Goal: Navigation & Orientation: Find specific page/section

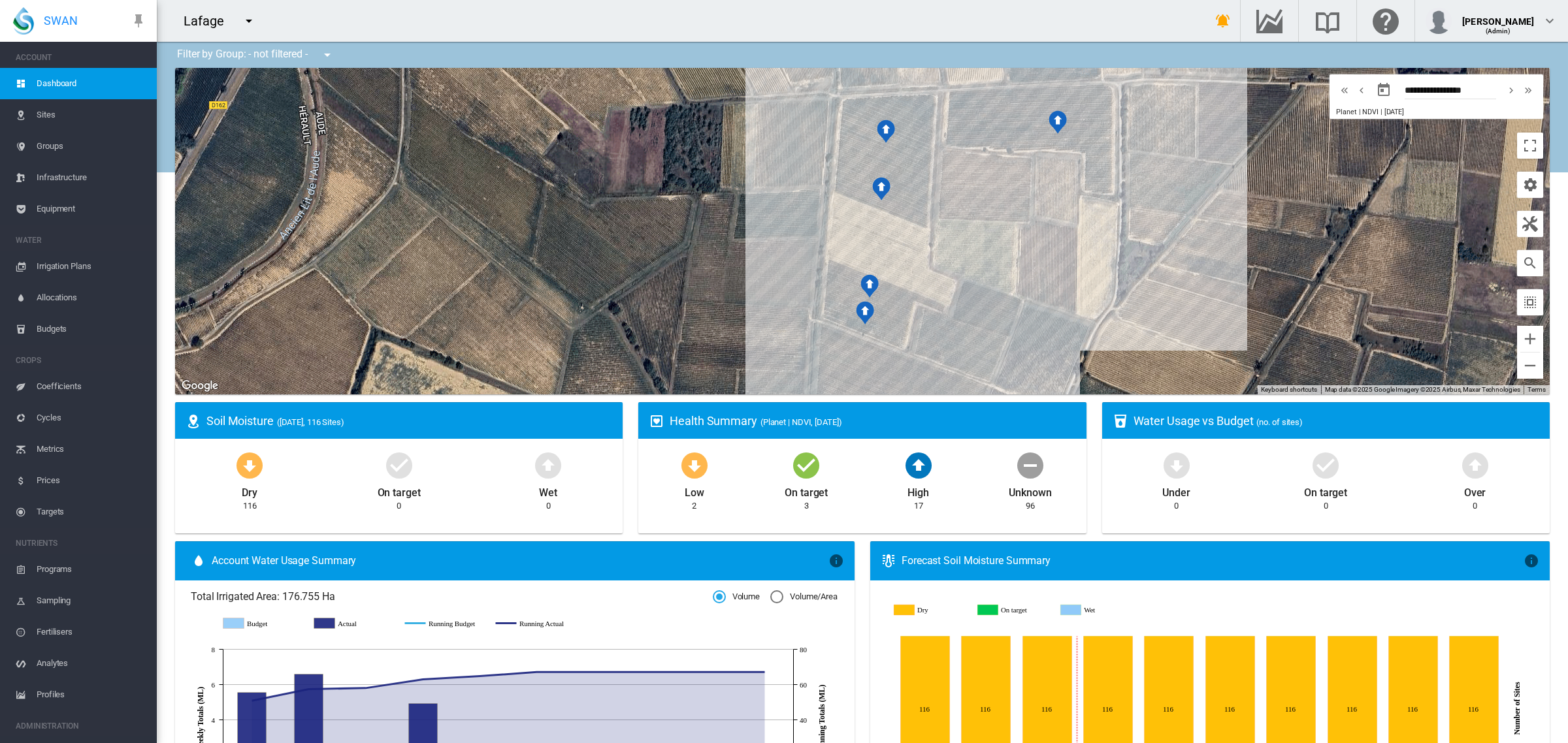
click at [252, 21] on md-icon "icon-menu-down" at bounding box center [249, 21] width 16 height 16
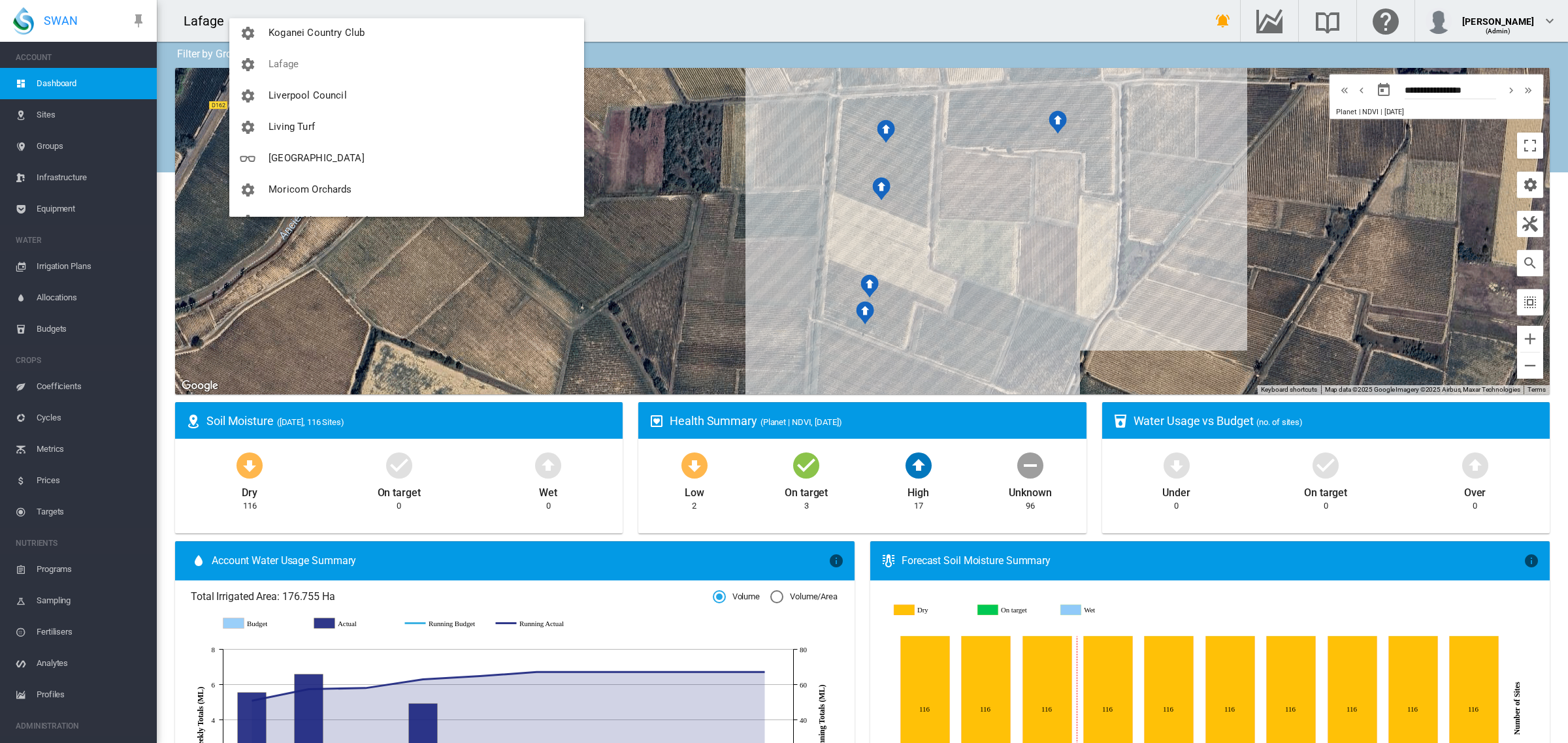
scroll to position [1267, 0]
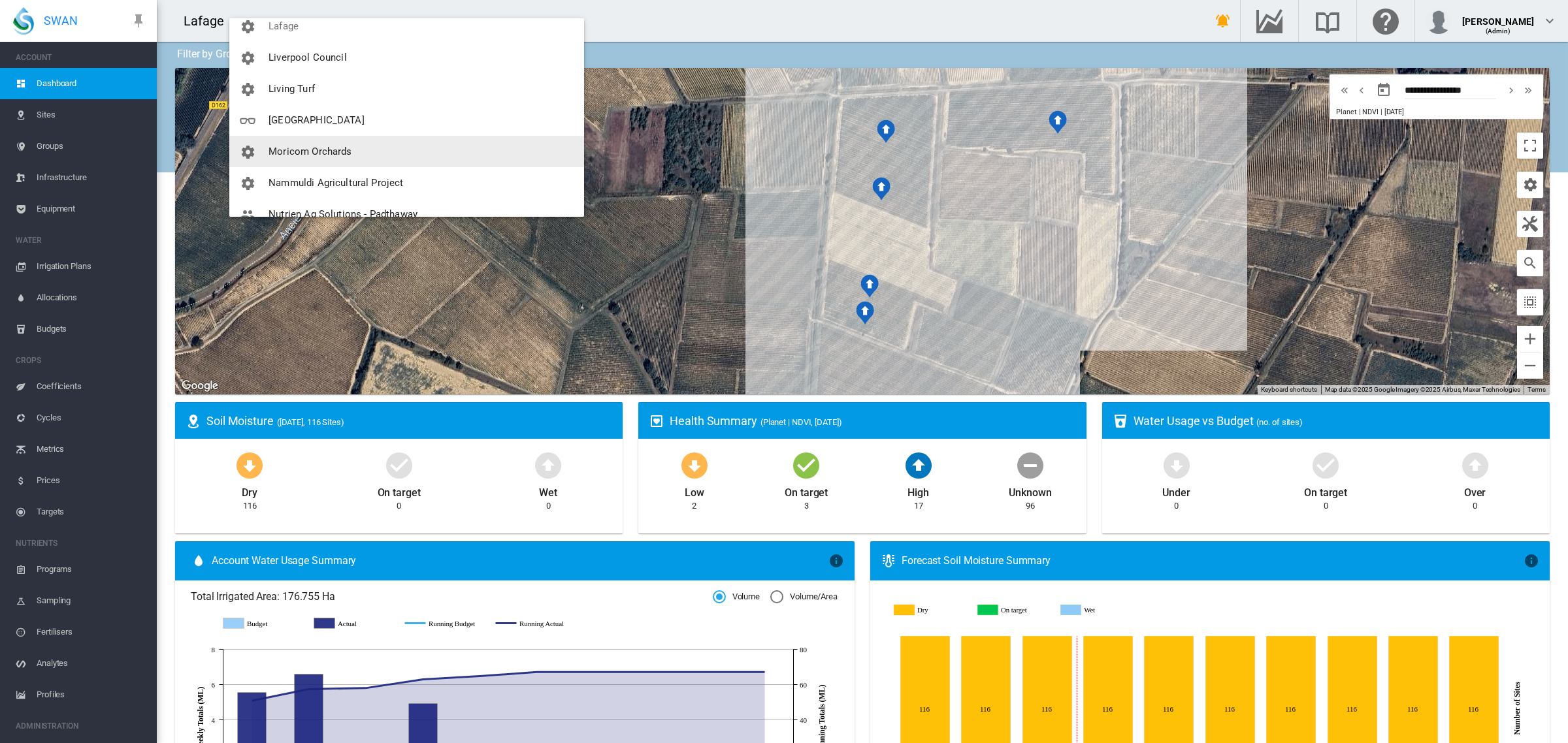
click at [385, 147] on button "Moricom Orchards" at bounding box center [407, 151] width 355 height 31
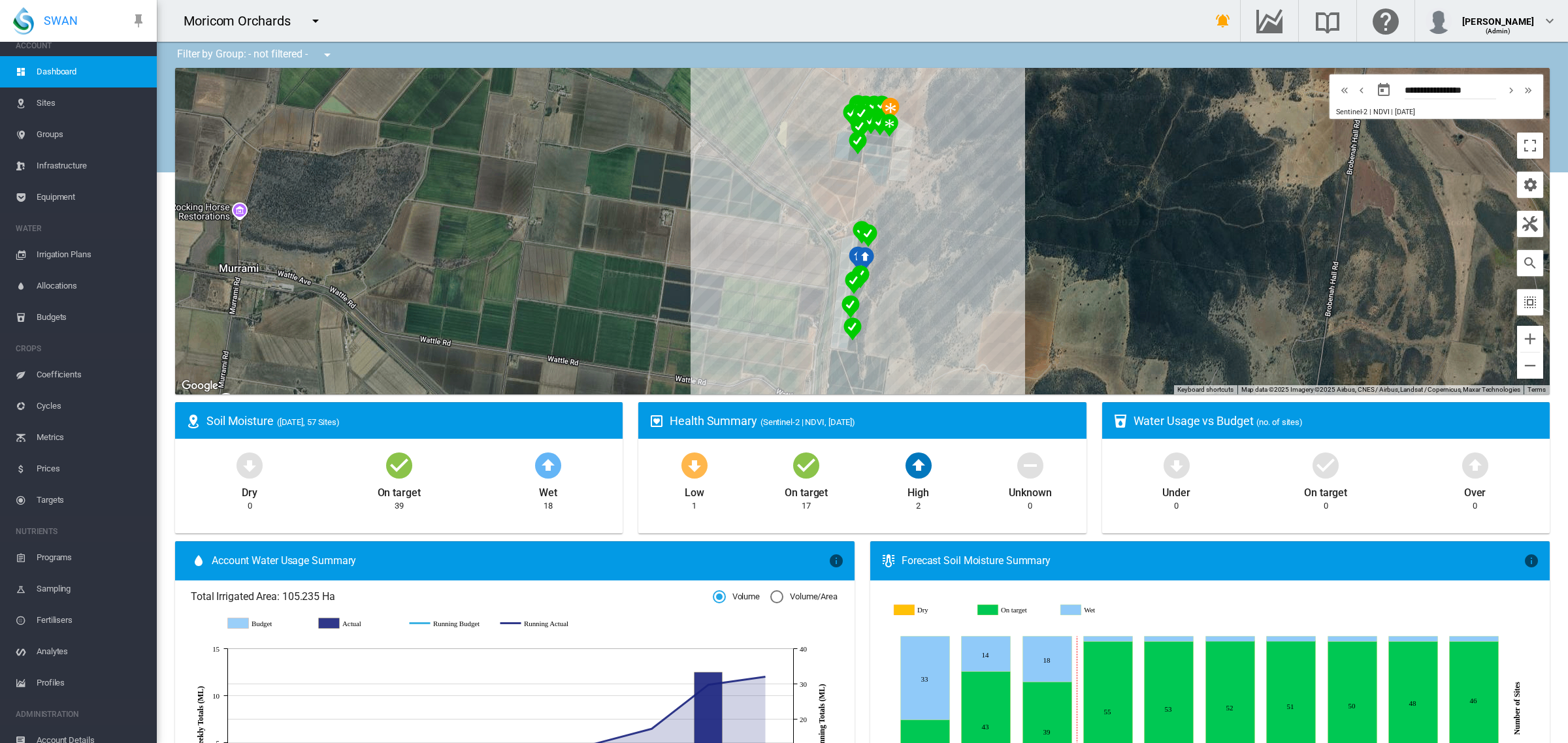
scroll to position [55, 0]
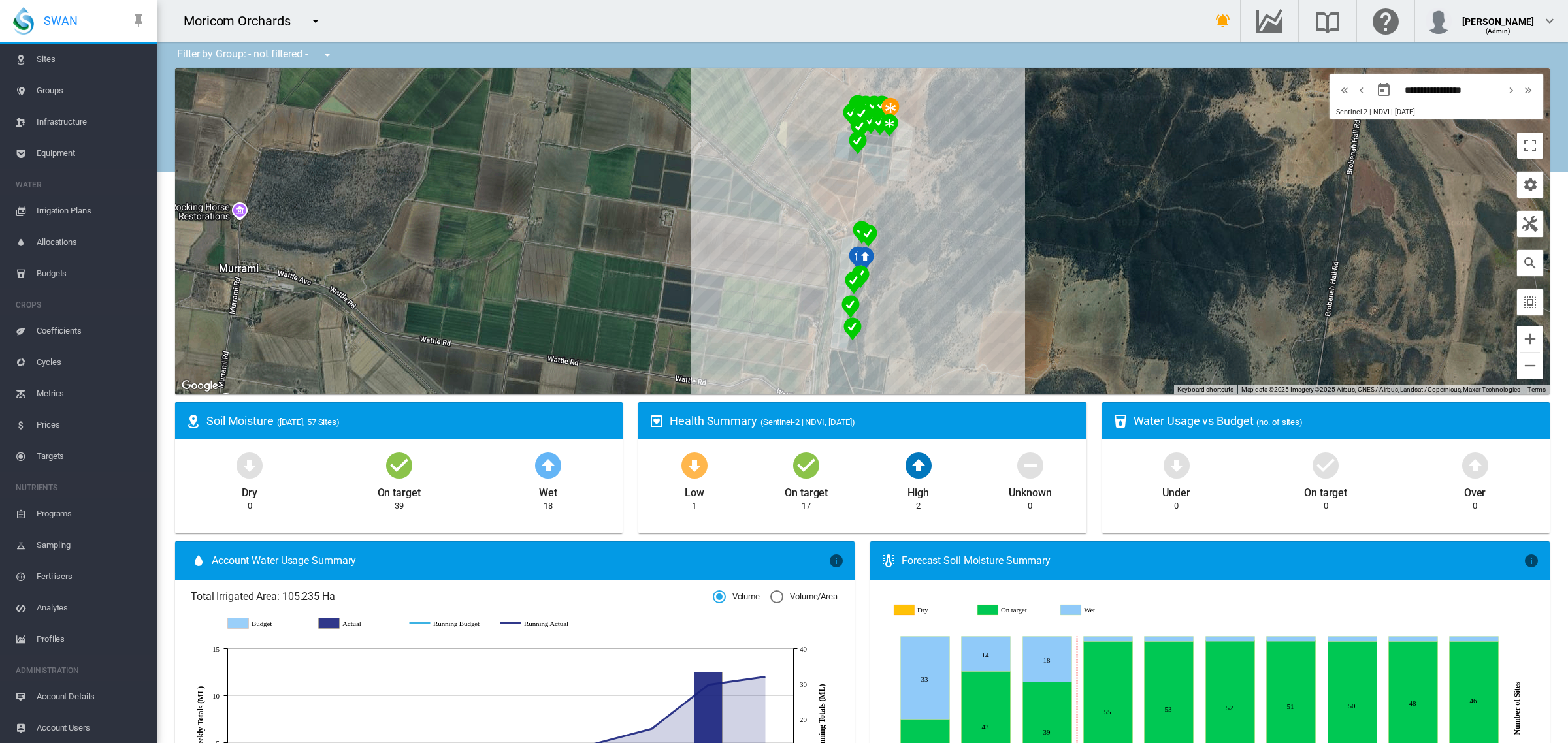
click at [69, 725] on span "Account Users" at bounding box center [92, 728] width 110 height 31
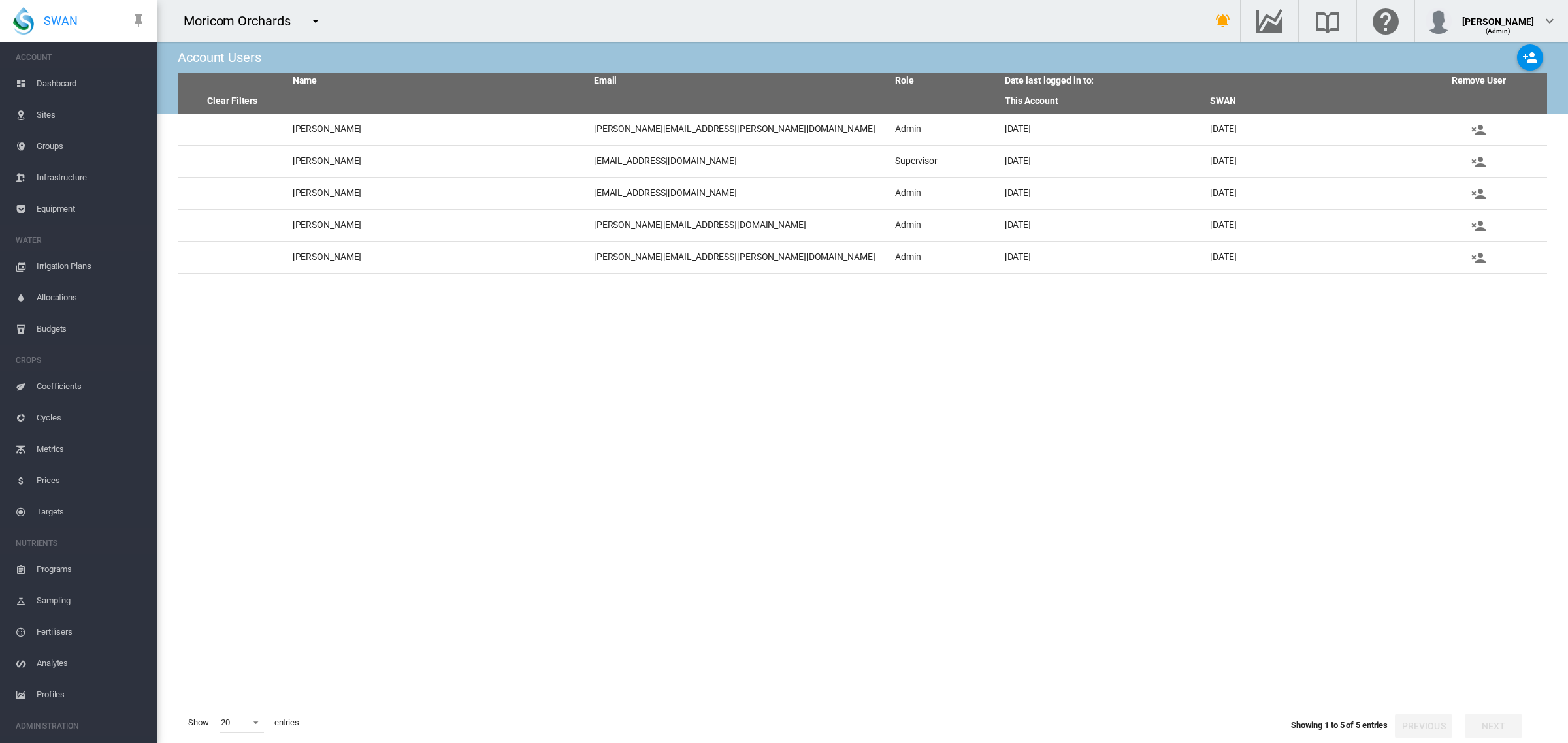
click at [71, 82] on span "Dashboard" at bounding box center [92, 83] width 110 height 31
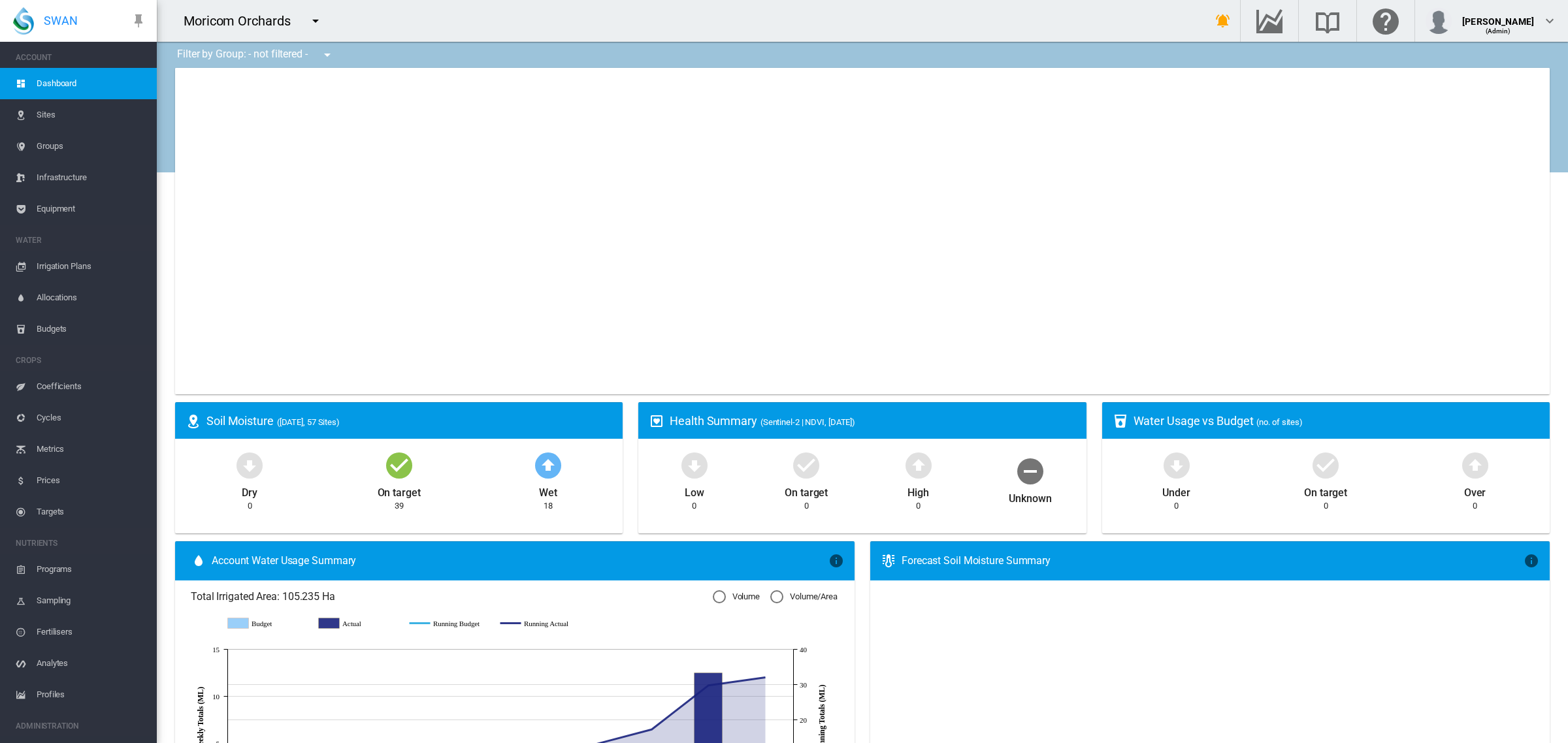
type input "**********"
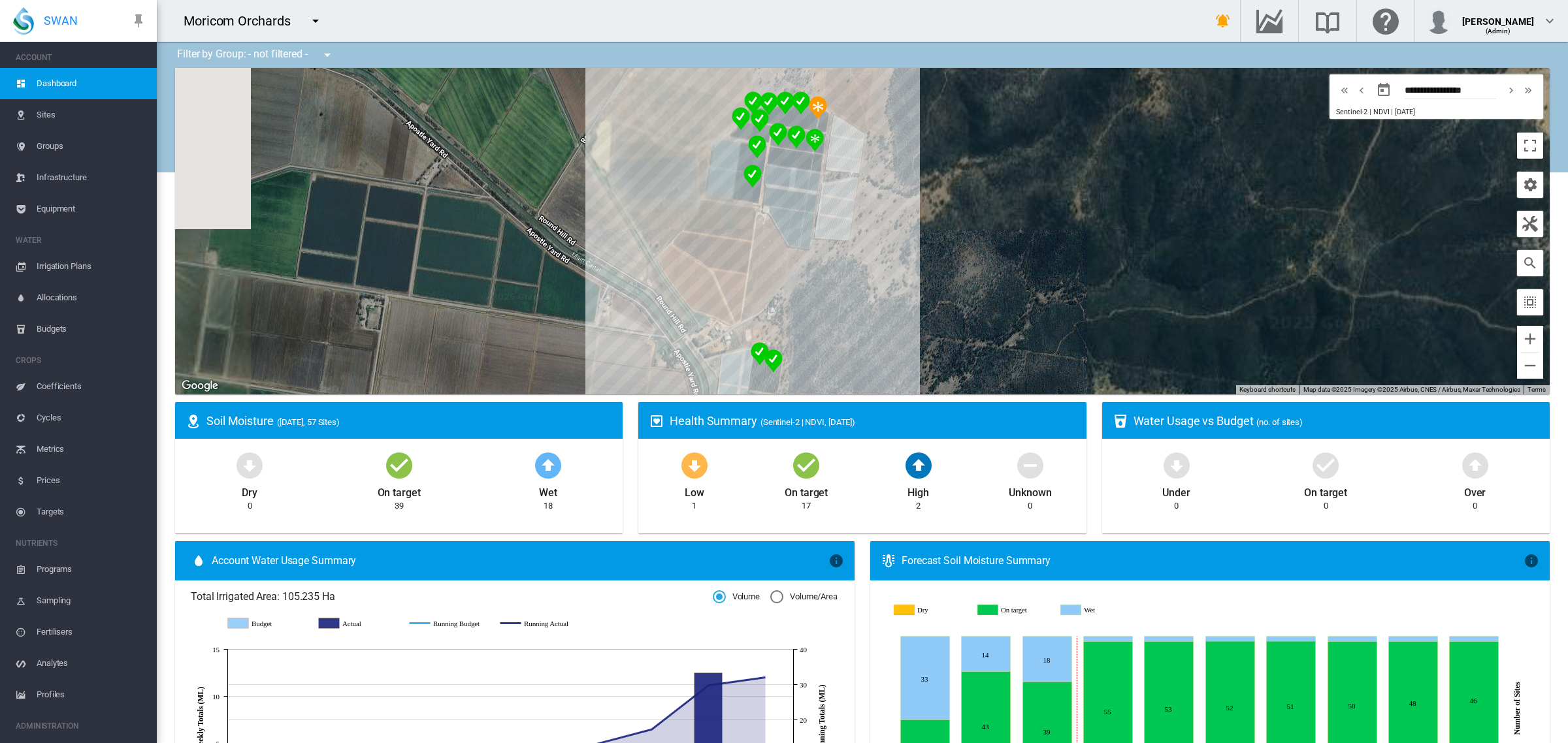
drag, startPoint x: 914, startPoint y: 190, endPoint x: 1083, endPoint y: 289, distance: 195.9
click at [1083, 289] on div at bounding box center [862, 231] width 1375 height 326
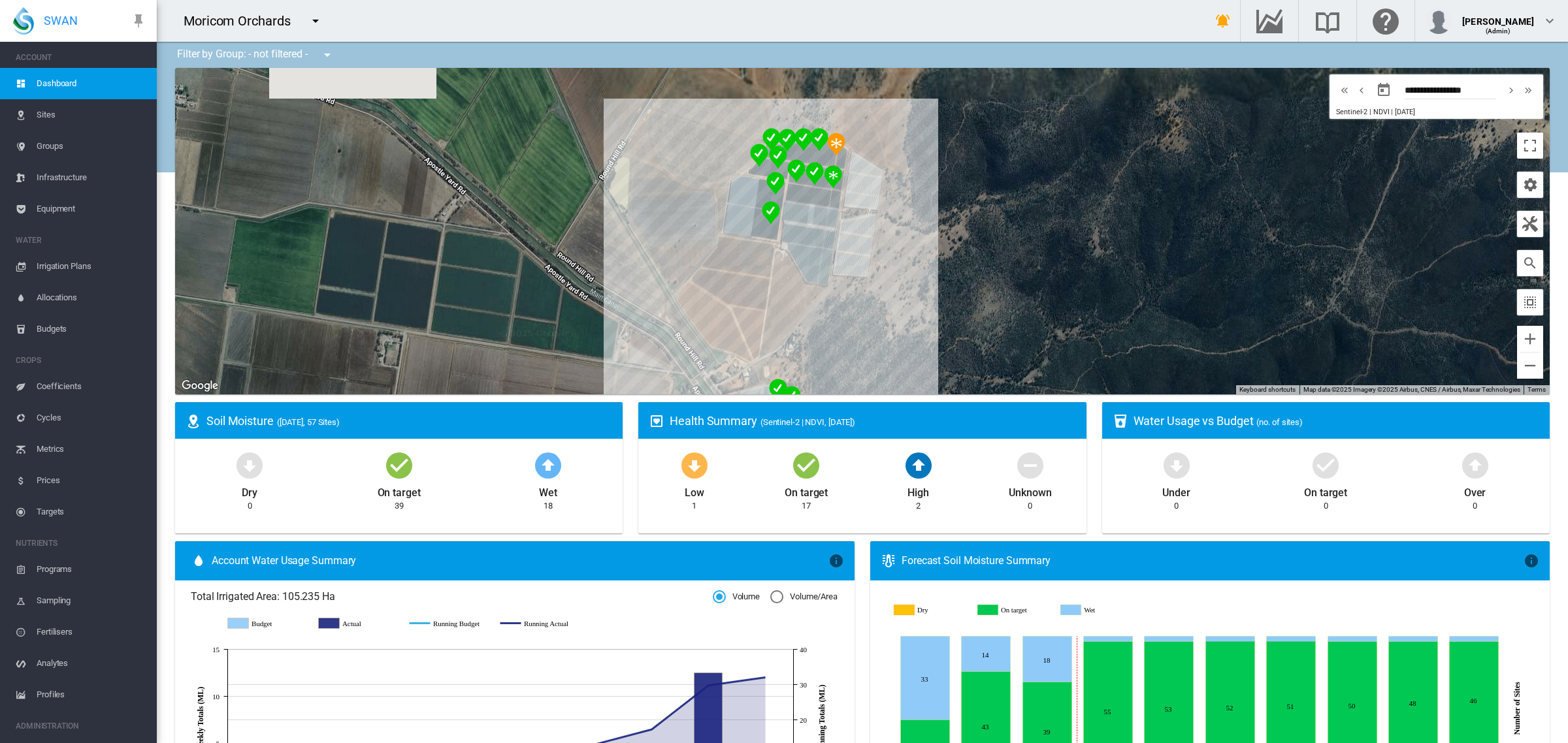
click at [1060, 304] on div at bounding box center [862, 231] width 1375 height 326
click at [808, 173] on img "NDVI: Block 15 Afourer (probe)" at bounding box center [814, 173] width 28 height 34
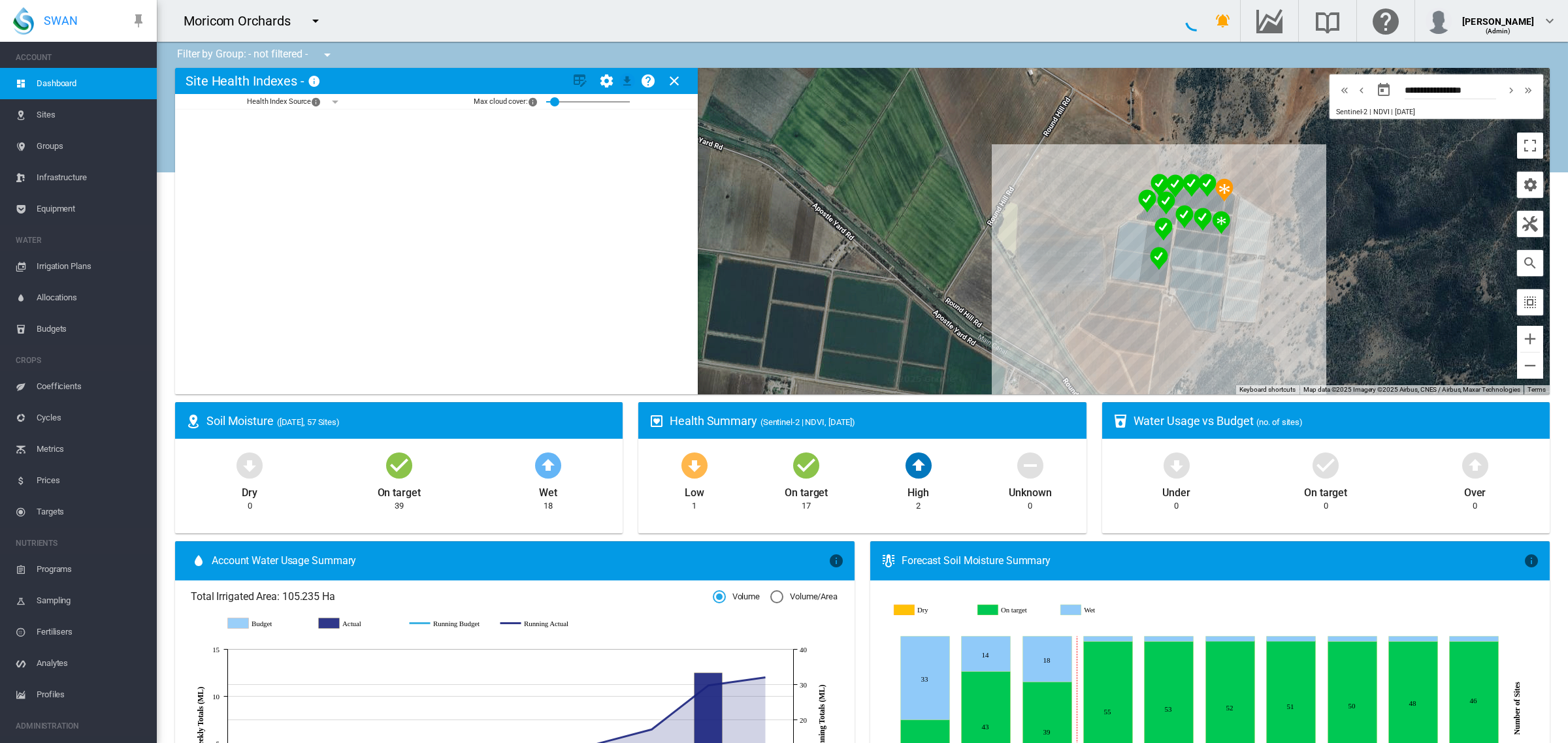
click at [672, 84] on md-icon "icon-close" at bounding box center [674, 81] width 16 height 16
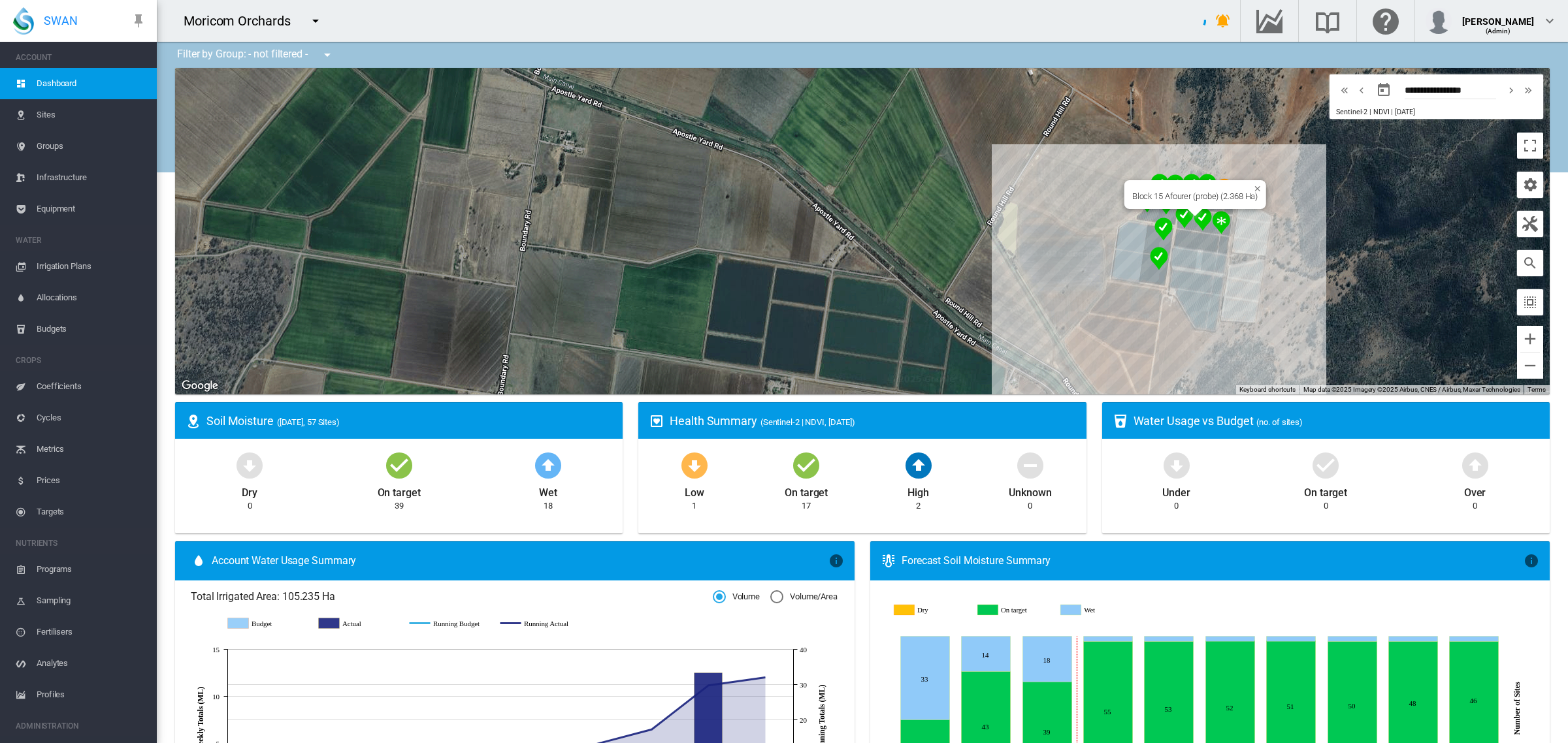
click at [1196, 219] on img "NDVI: Block 15 Afourer (probe)" at bounding box center [1202, 219] width 28 height 34
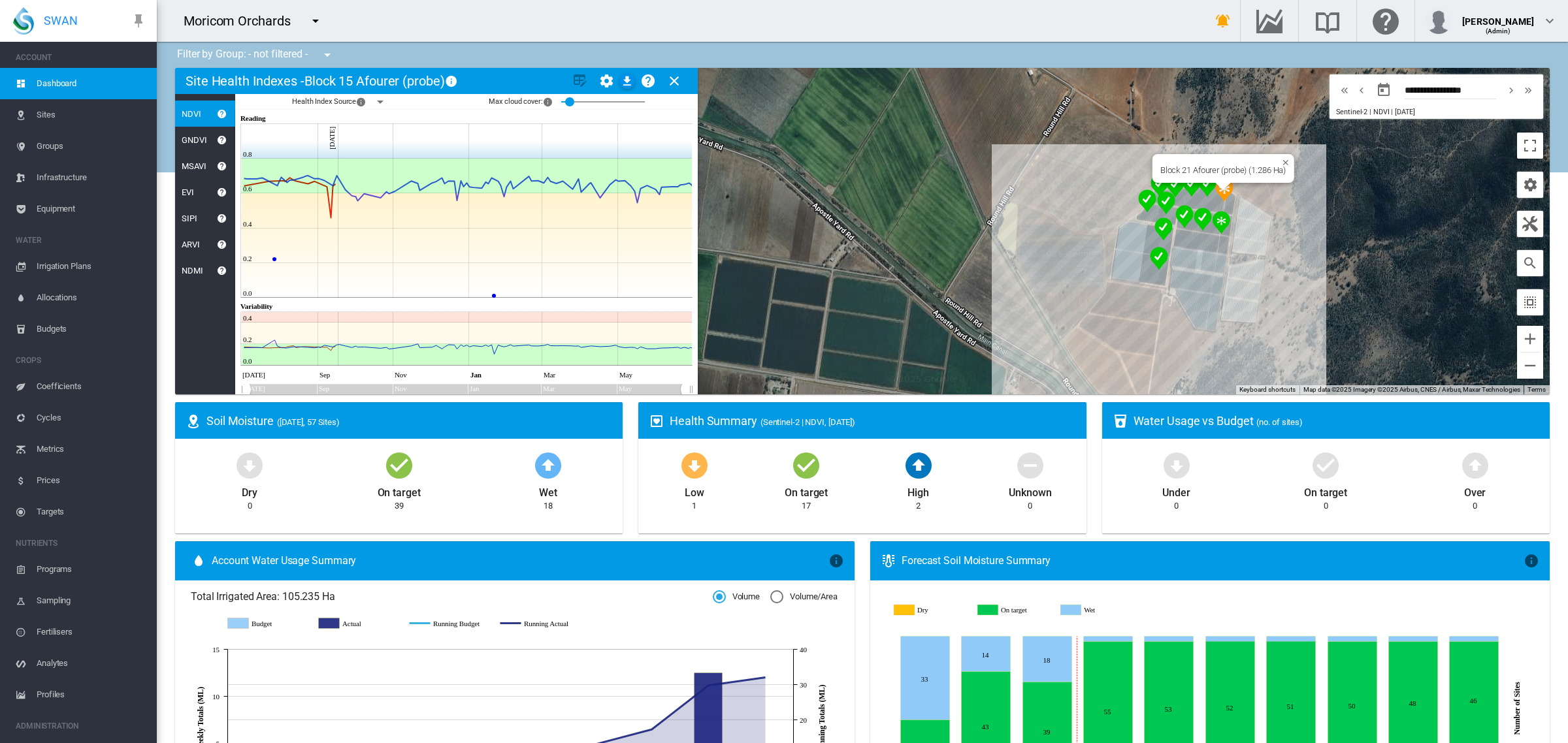
click at [1215, 193] on img "NDVI: Block 21 Afourer (probe)" at bounding box center [1223, 190] width 28 height 34
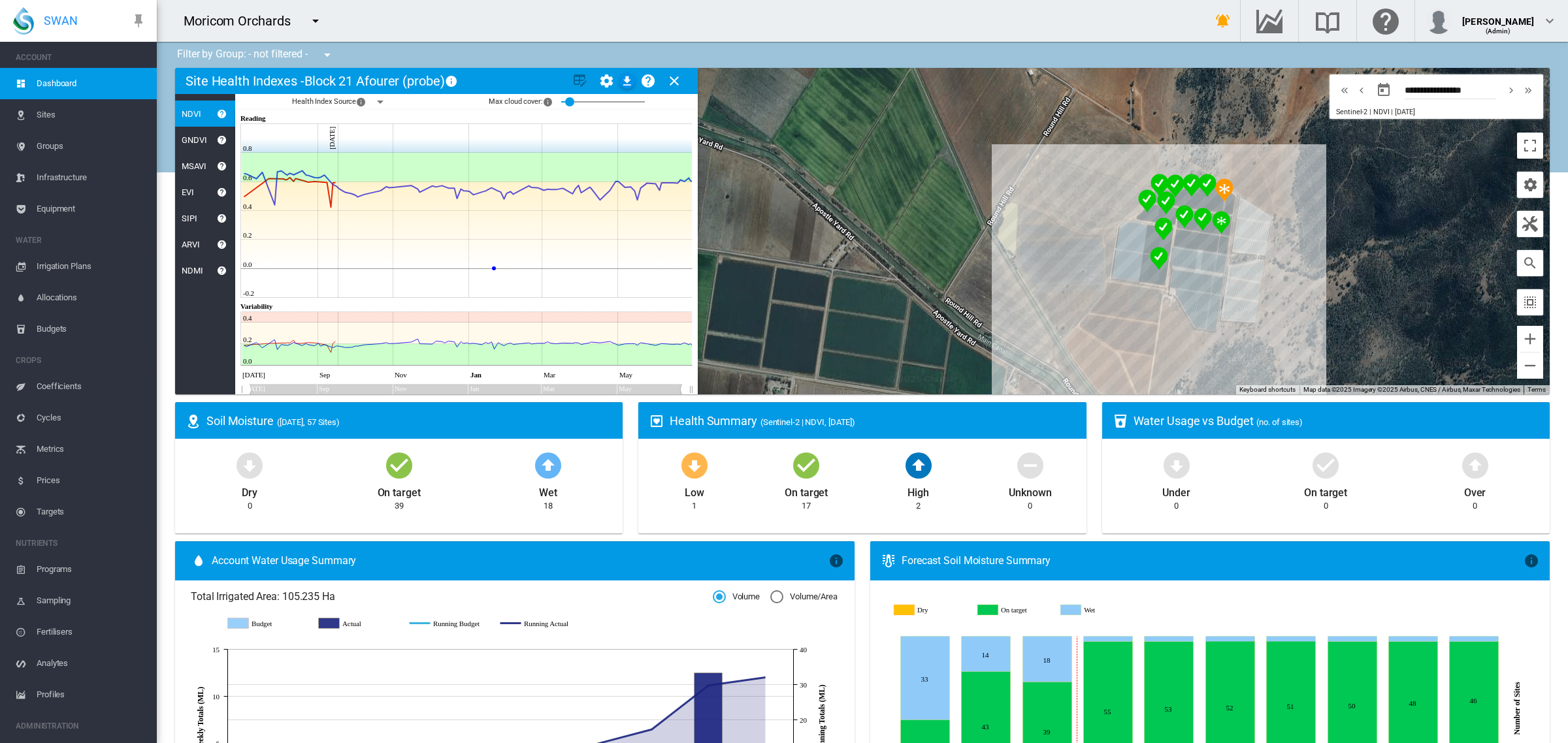
click at [1215, 187] on img "NDVI: Block 21 Afourer (probe)" at bounding box center [1223, 190] width 28 height 34
click at [672, 82] on md-icon "icon-close" at bounding box center [674, 81] width 16 height 16
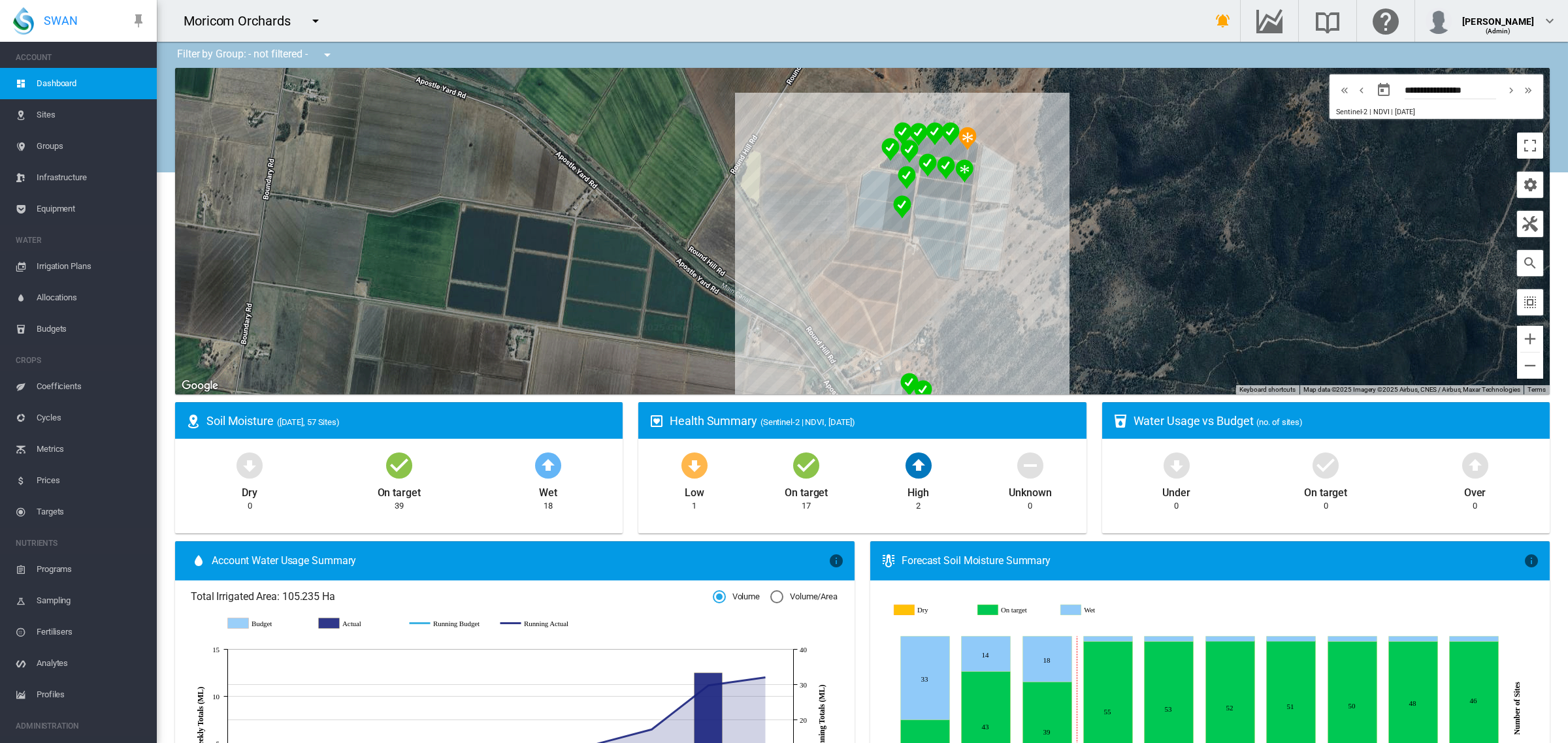
drag, startPoint x: 874, startPoint y: 244, endPoint x: 611, endPoint y: 190, distance: 268.5
click at [611, 190] on div at bounding box center [862, 231] width 1375 height 326
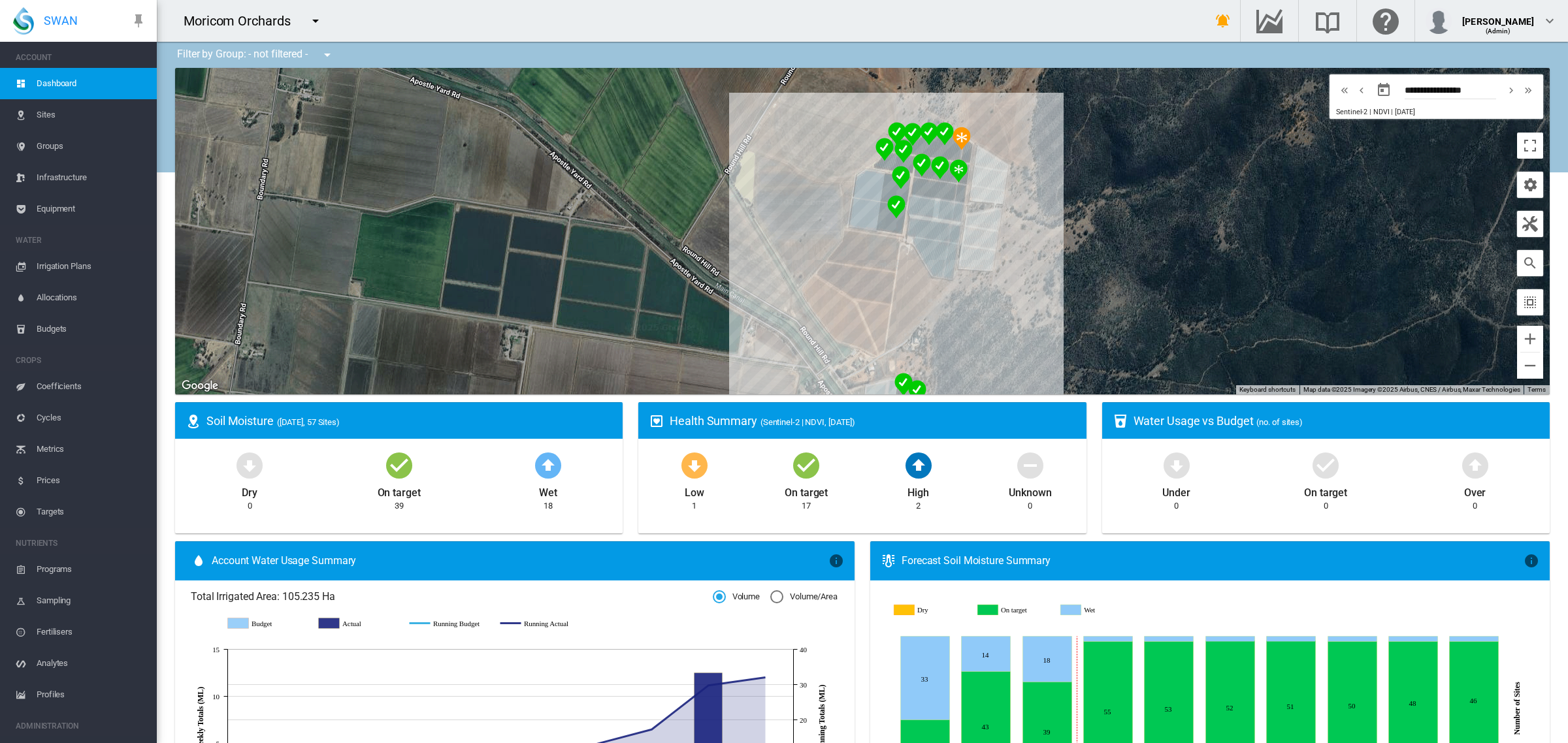
click at [314, 18] on md-icon "icon-menu-down" at bounding box center [315, 21] width 16 height 16
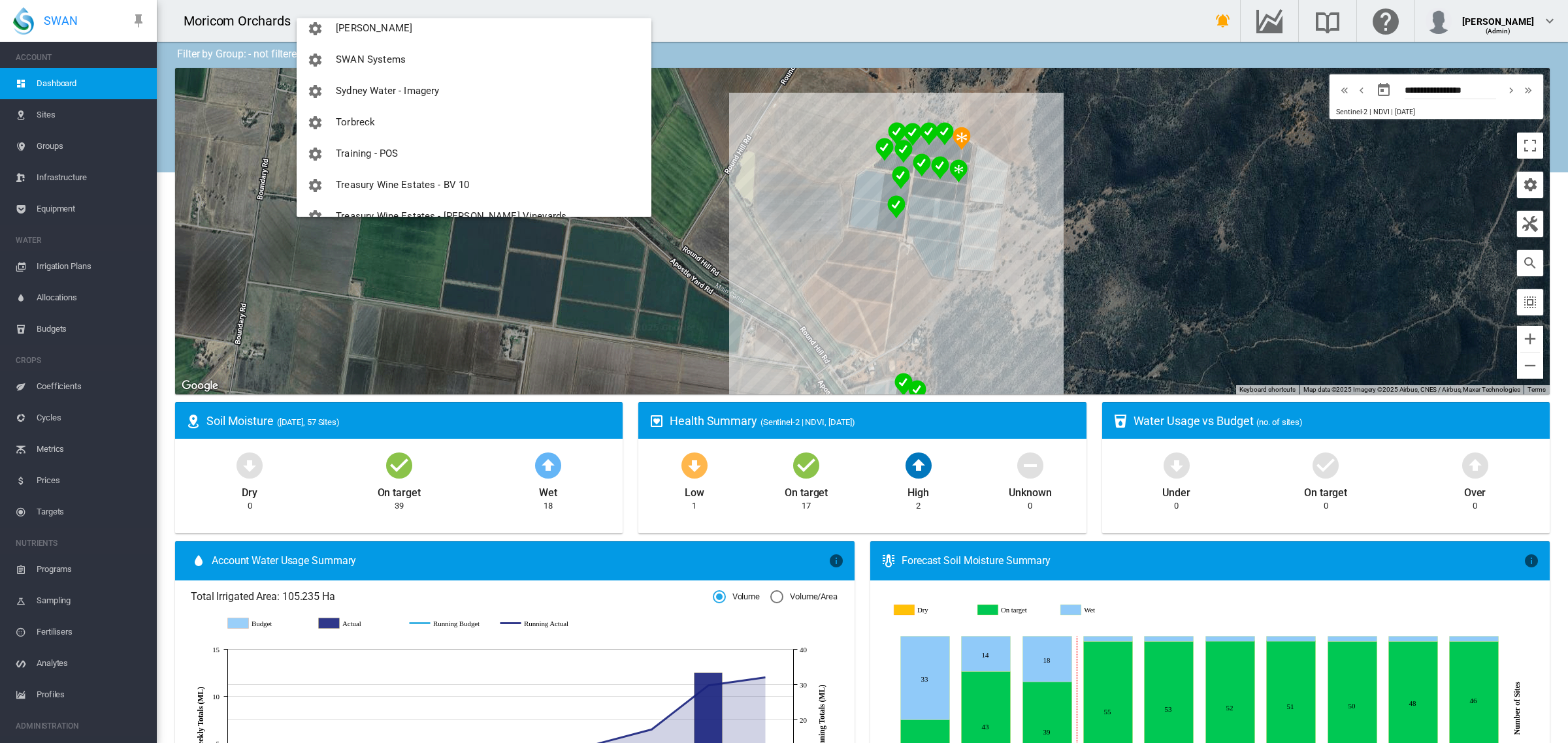
scroll to position [2074, 0]
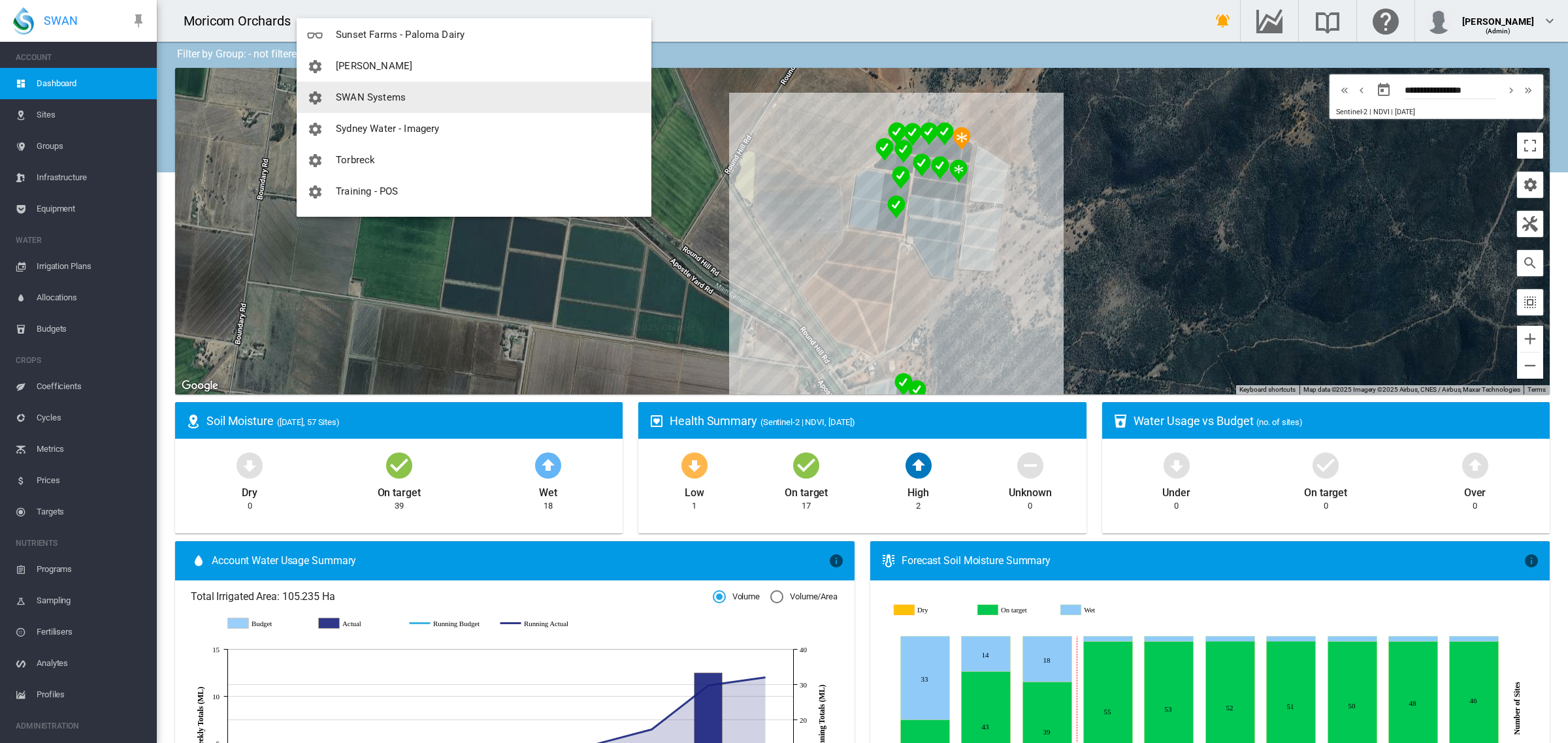
click at [471, 96] on button "SWAN Systems" at bounding box center [474, 97] width 355 height 31
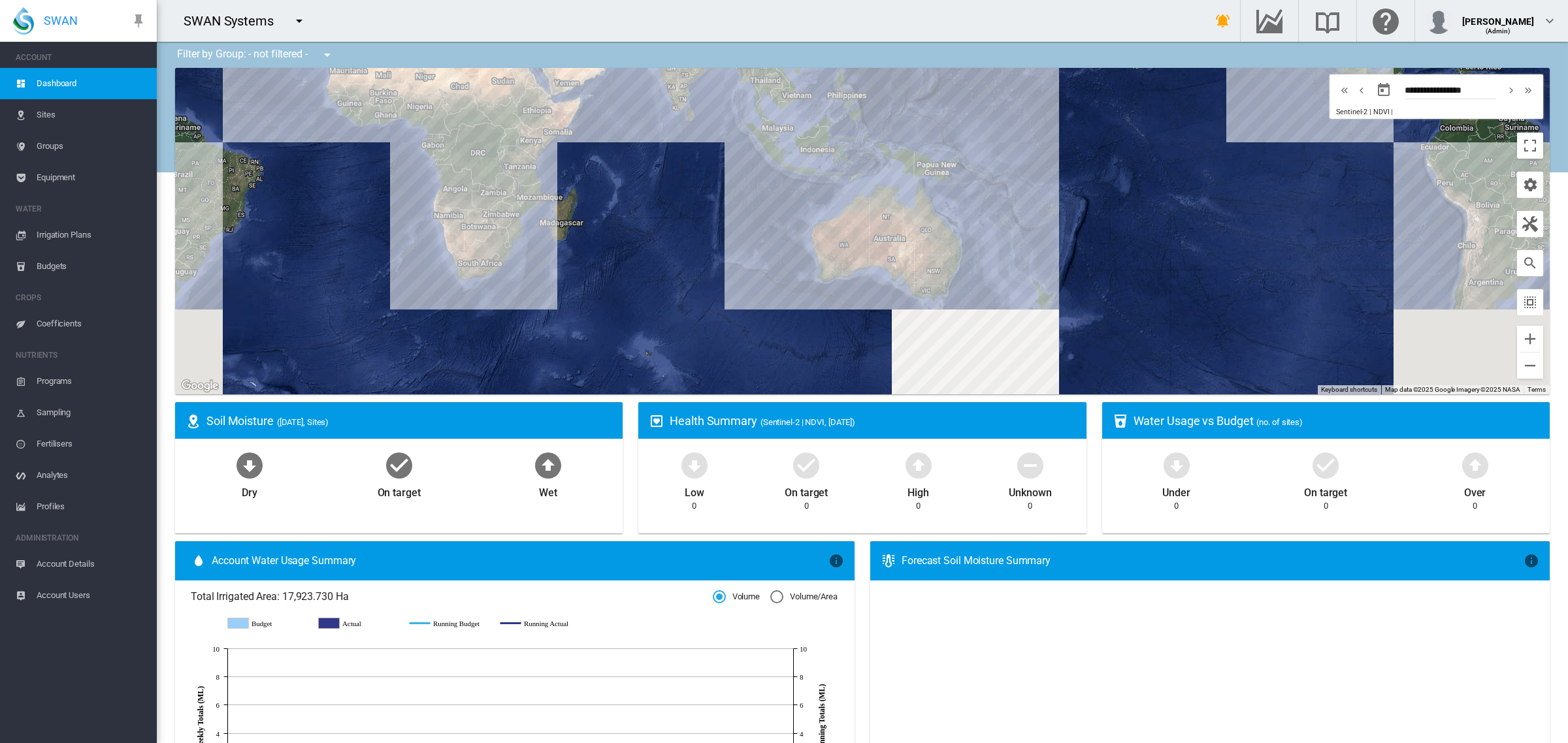
drag, startPoint x: 1014, startPoint y: 344, endPoint x: 992, endPoint y: 256, distance: 90.7
click at [992, 256] on div at bounding box center [862, 231] width 1375 height 326
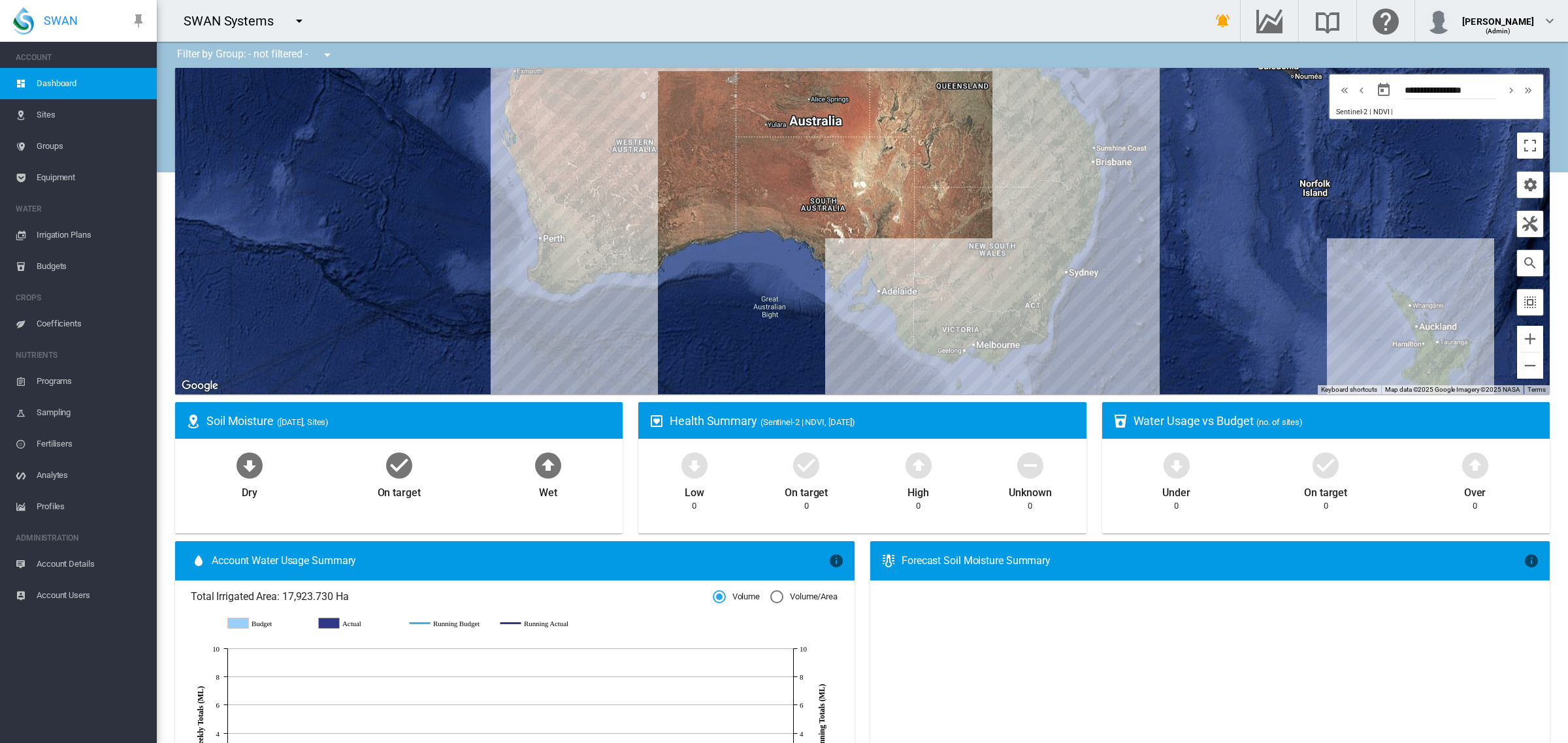
drag, startPoint x: 895, startPoint y: 311, endPoint x: 1120, endPoint y: 236, distance: 237.2
click at [1120, 236] on div at bounding box center [862, 231] width 1375 height 326
click at [331, 53] on md-icon "icon-menu-down" at bounding box center [327, 55] width 16 height 16
click at [331, 53] on md-menu-content "- not filtered -" at bounding box center [386, 83] width 125 height 62
click at [299, 21] on md-backdrop at bounding box center [784, 372] width 1568 height 743
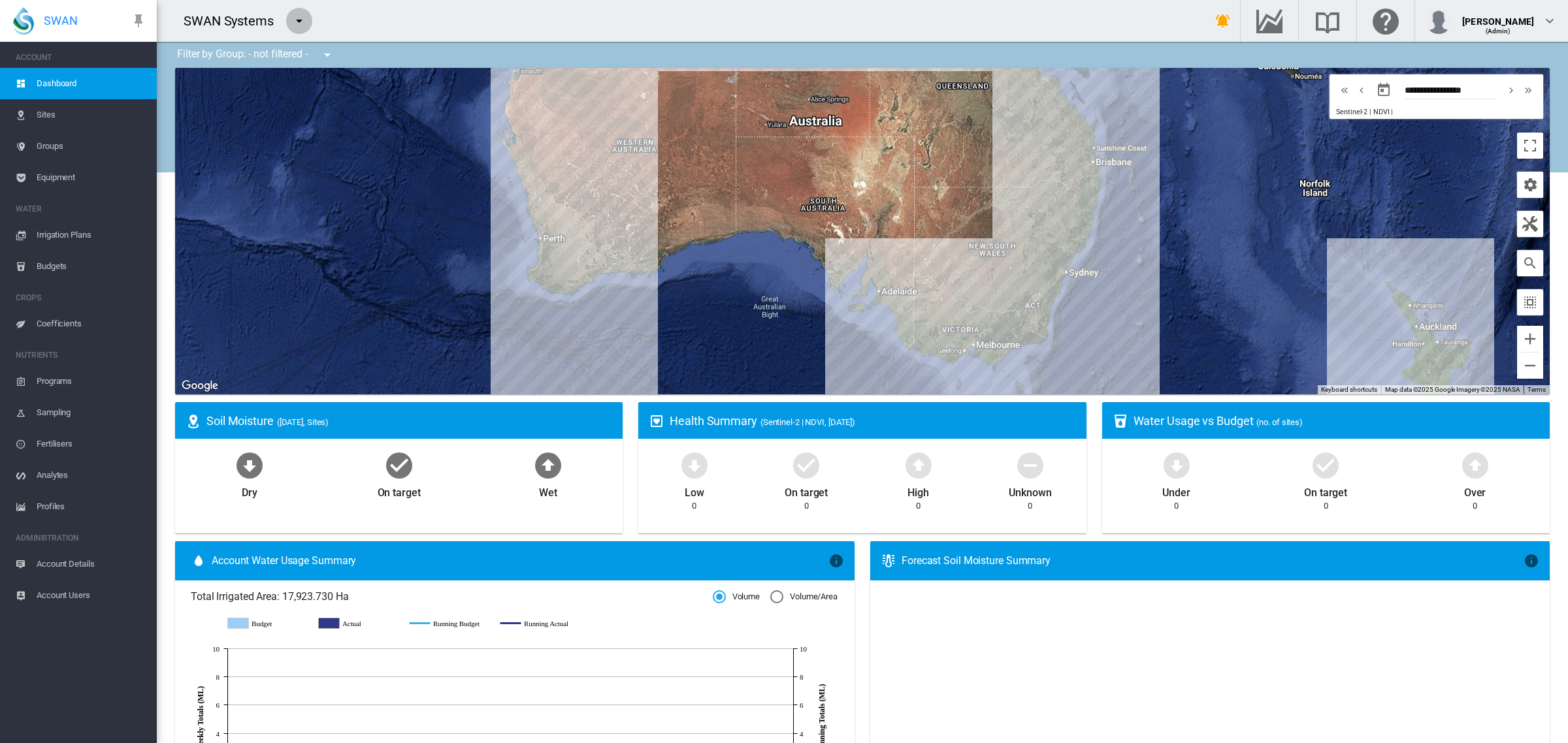
click at [297, 17] on md-icon "icon-menu-down" at bounding box center [299, 21] width 16 height 16
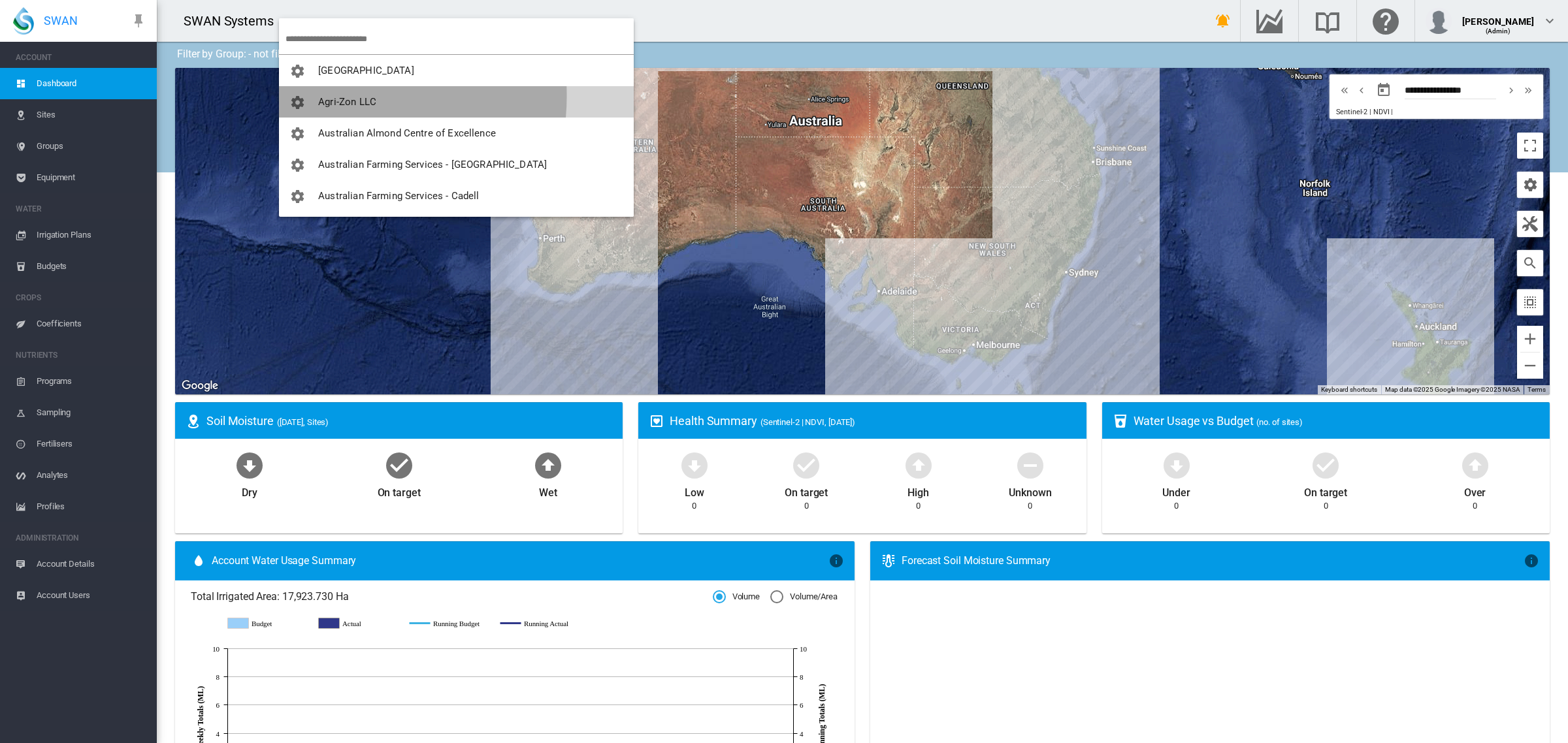
click at [325, 96] on span "Agri-Zon LLC" at bounding box center [347, 102] width 58 height 12
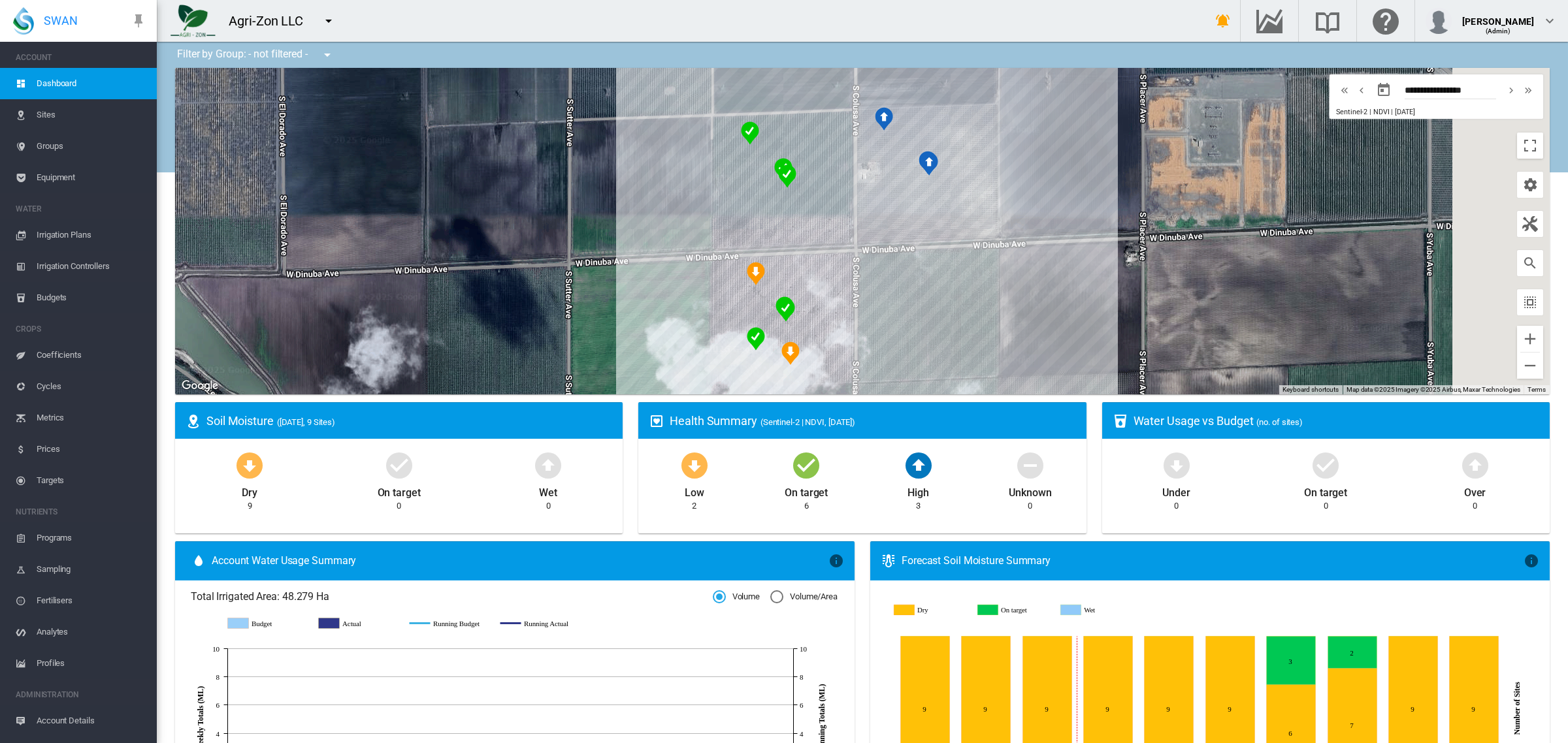
drag, startPoint x: 1177, startPoint y: 255, endPoint x: 1032, endPoint y: 236, distance: 146.2
click at [1032, 236] on div at bounding box center [862, 231] width 1375 height 326
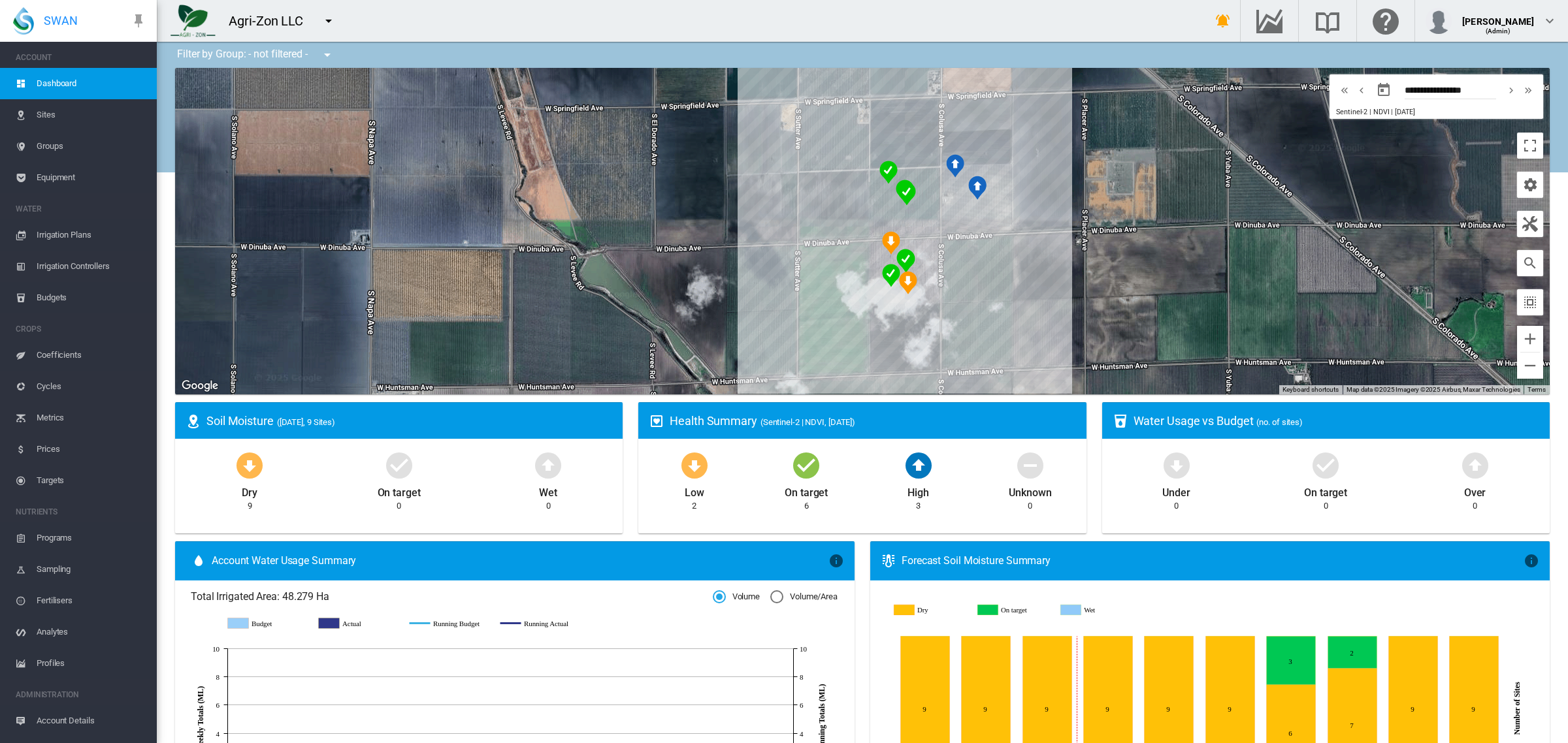
click at [331, 21] on md-icon "icon-menu-down" at bounding box center [329, 21] width 16 height 16
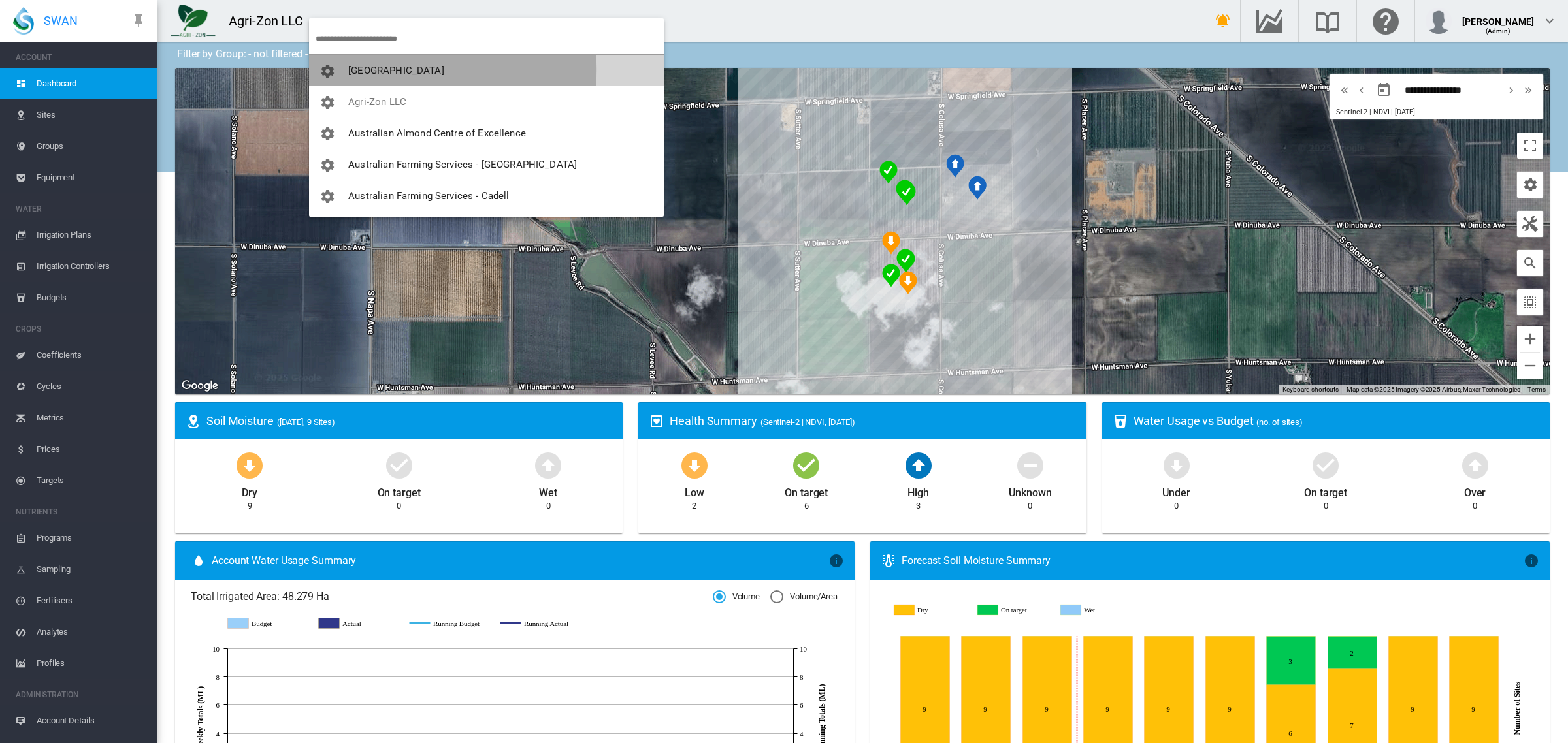
click at [343, 70] on span "button" at bounding box center [333, 70] width 28 height 12
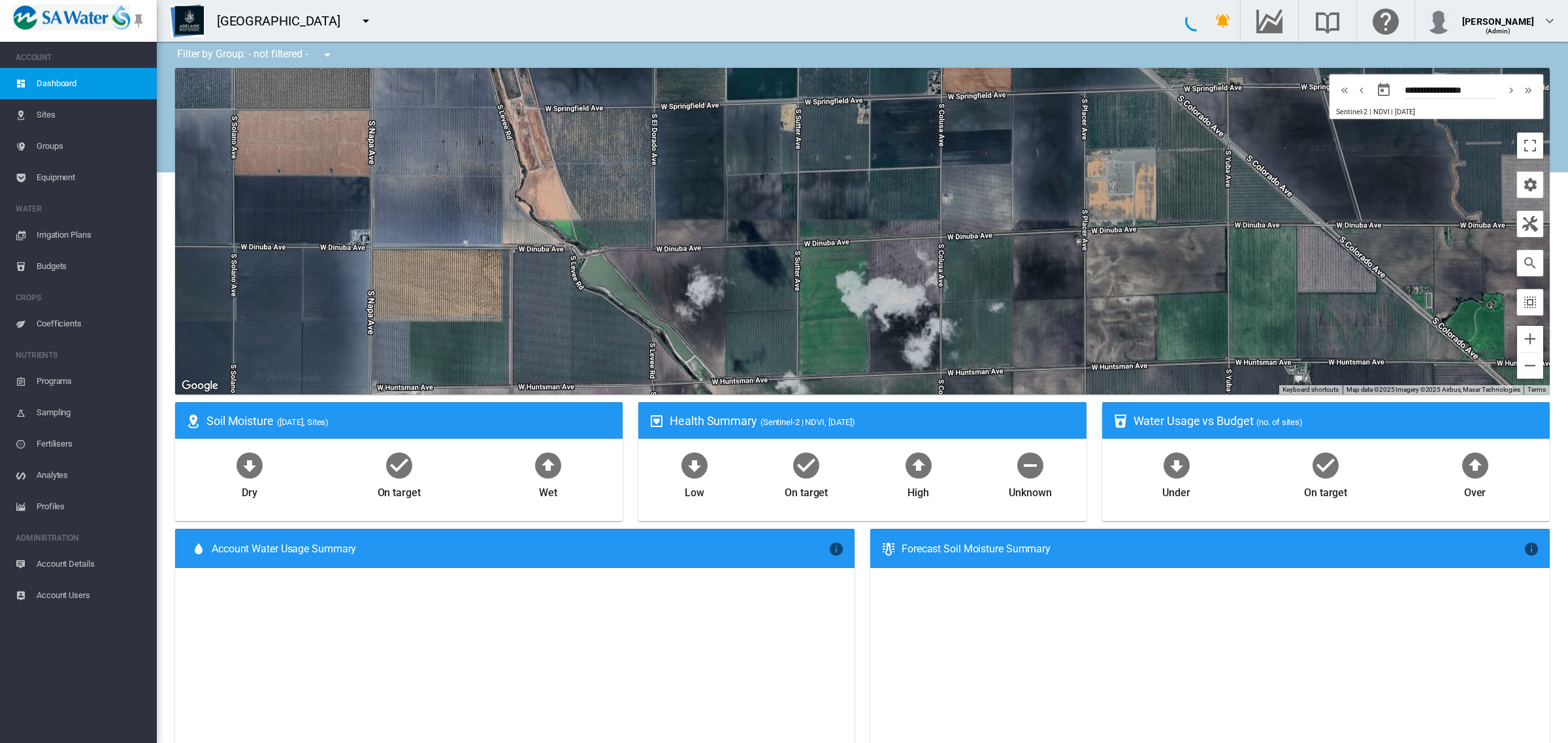
type input "**********"
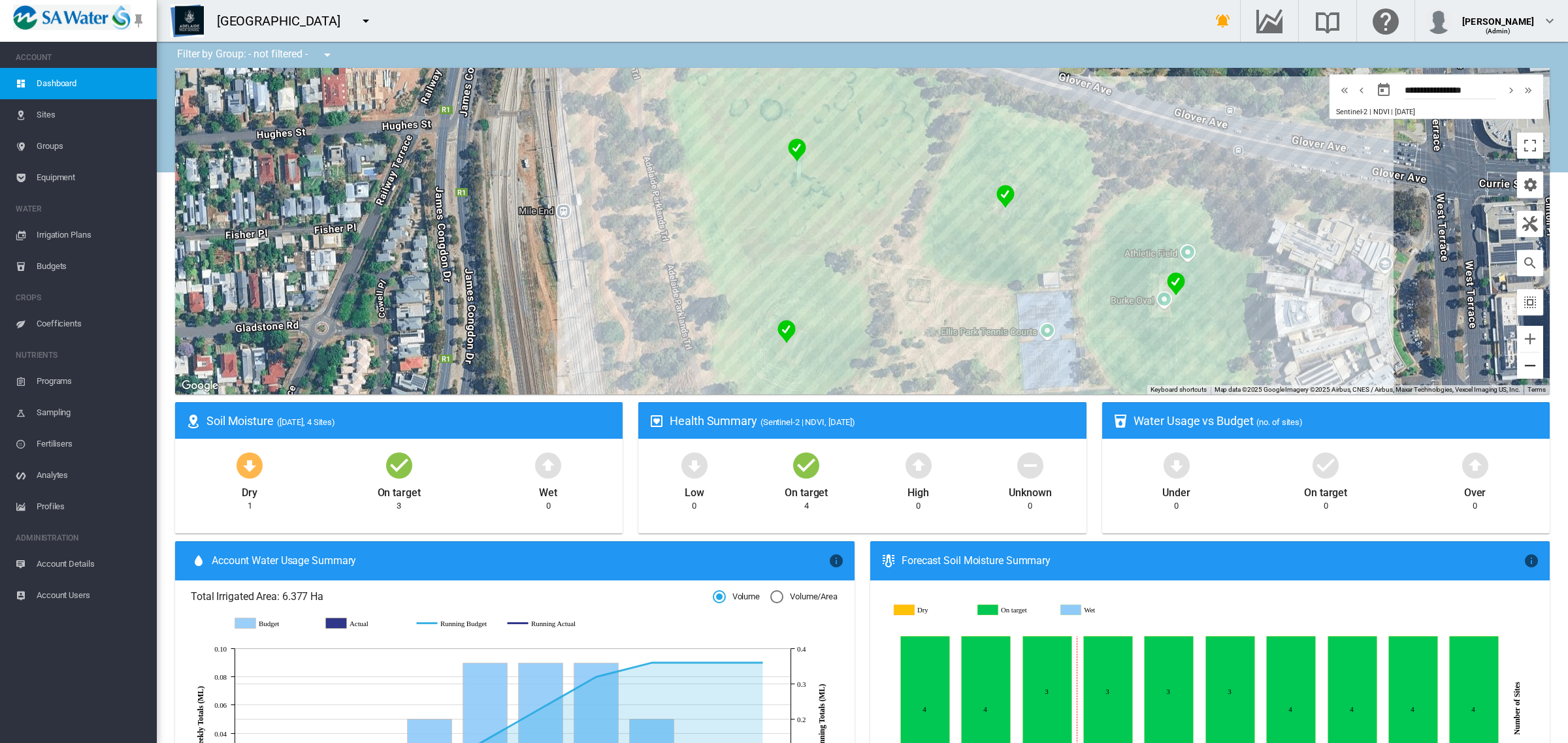
click at [1517, 367] on button "Zoom out" at bounding box center [1530, 366] width 26 height 26
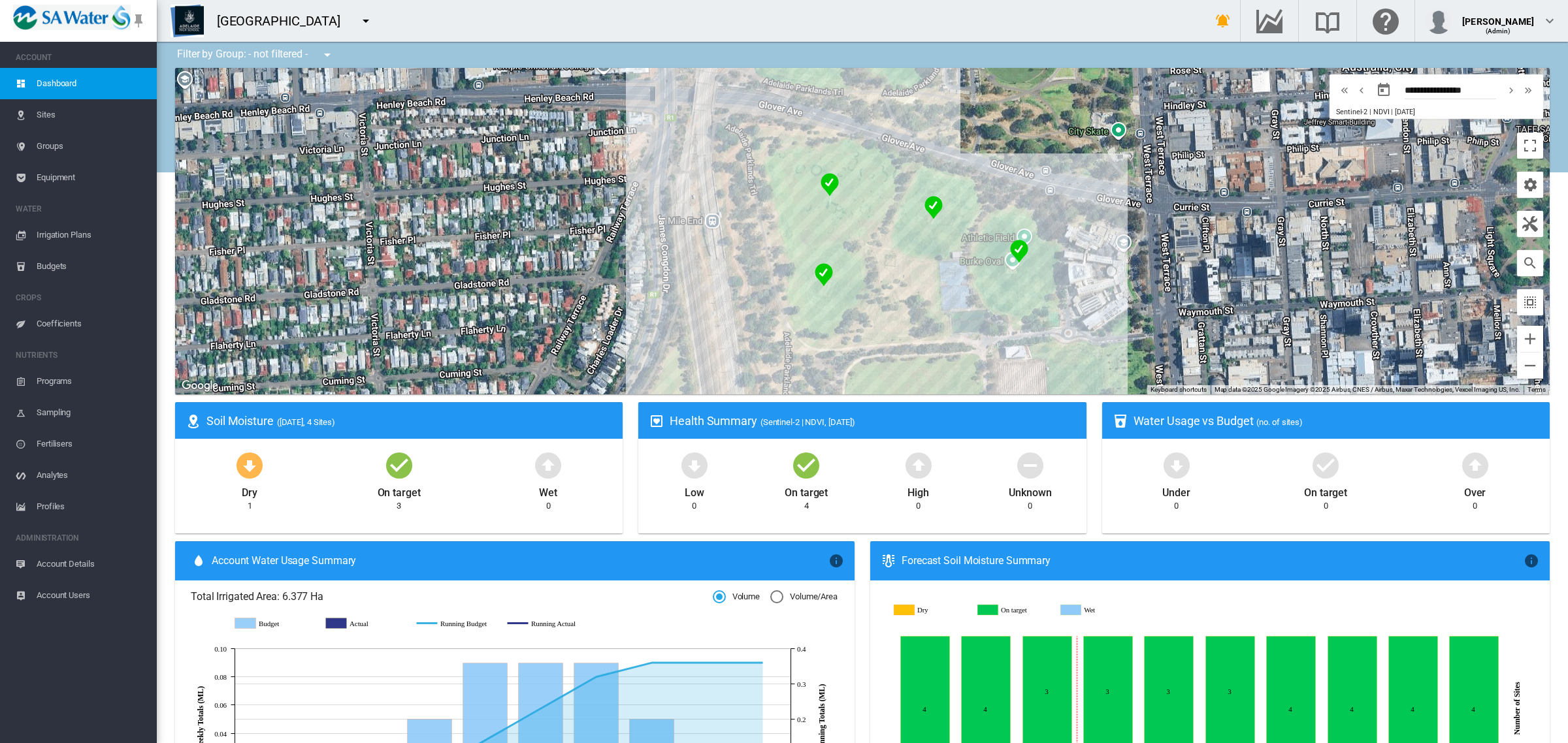
click at [323, 55] on md-icon "icon-menu-down" at bounding box center [327, 55] width 16 height 16
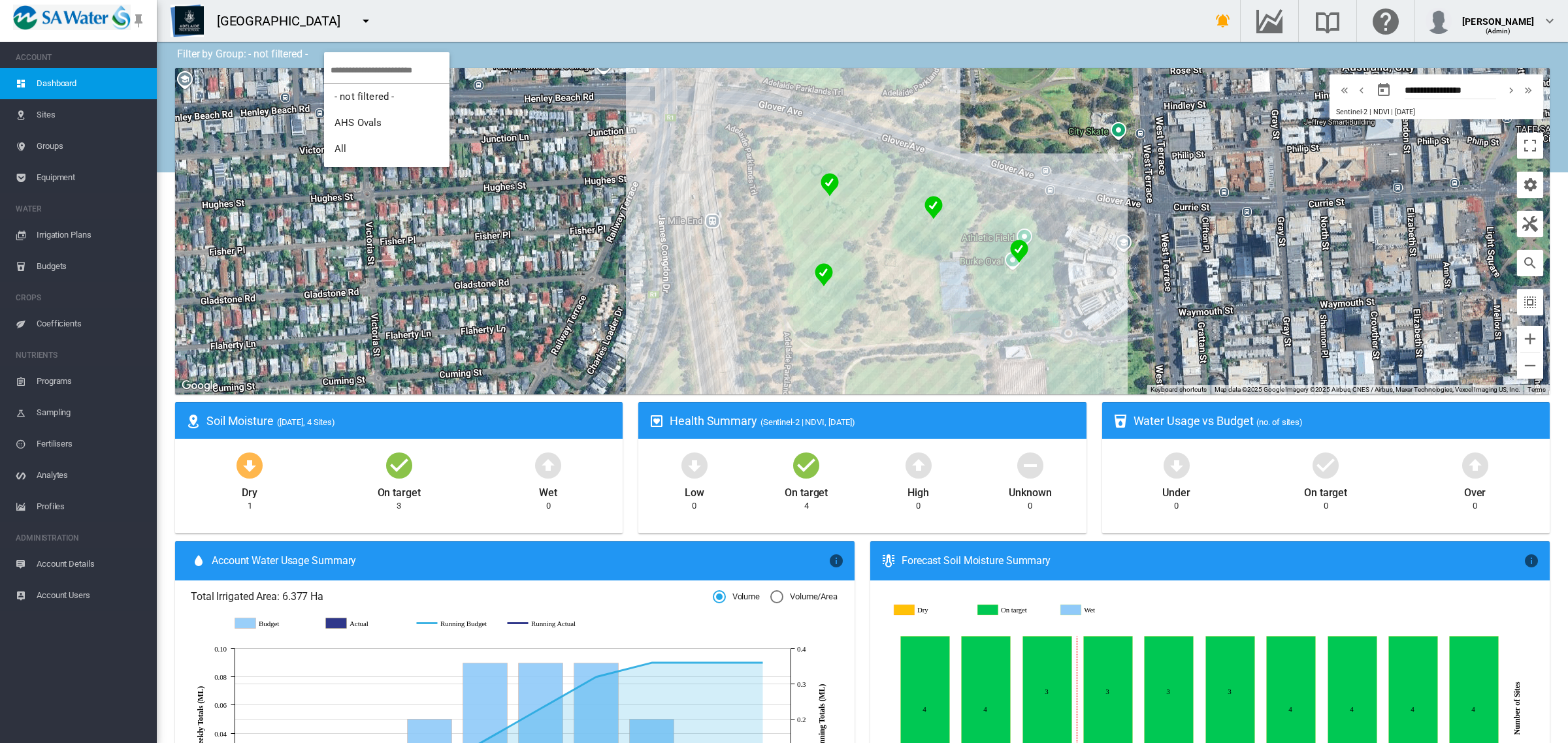
click at [324, 55] on md-menu-content "- not filtered - AHS Ovals All" at bounding box center [386, 110] width 125 height 115
click at [491, 5] on md-backdrop at bounding box center [784, 372] width 1568 height 743
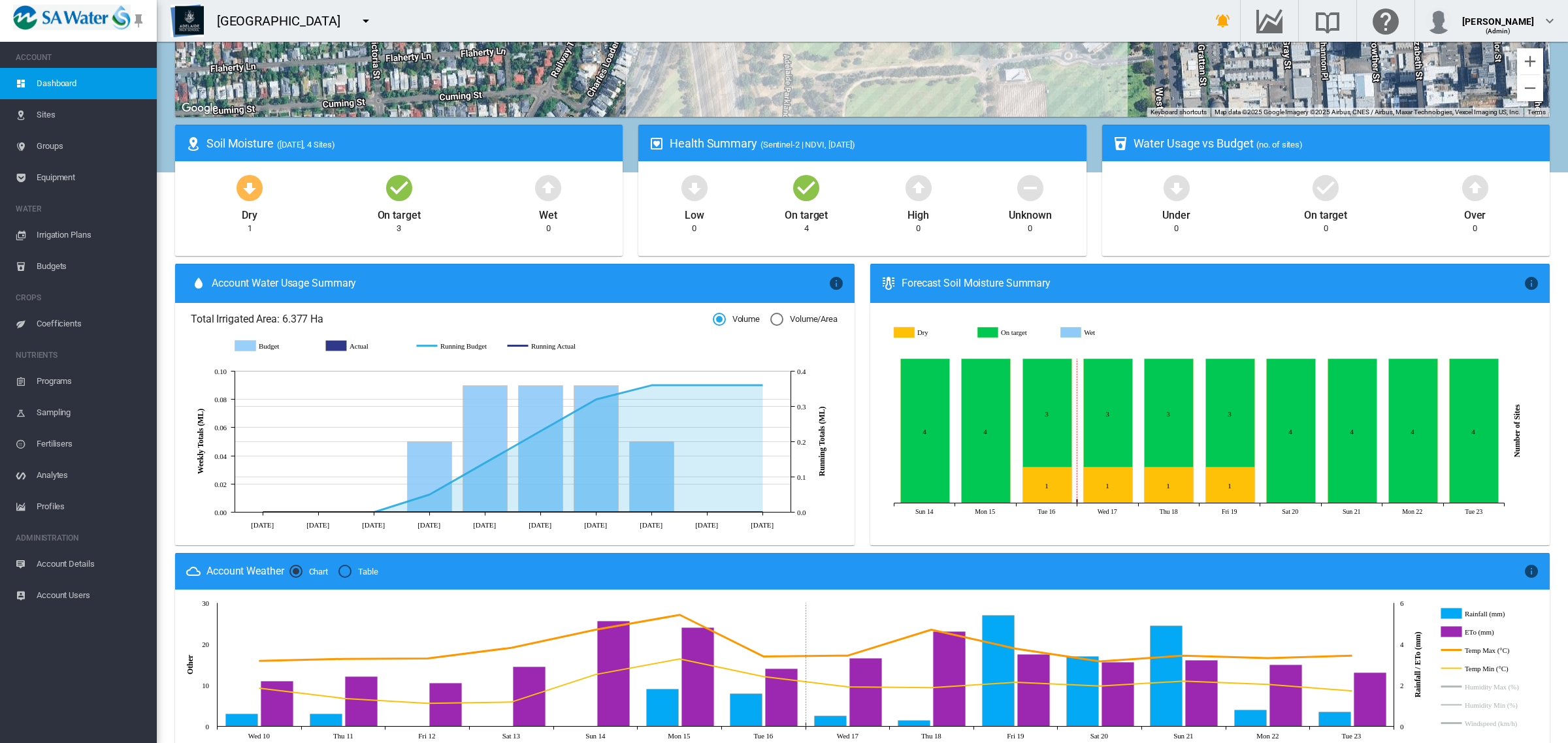
scroll to position [283, 0]
